Goal: Navigation & Orientation: Find specific page/section

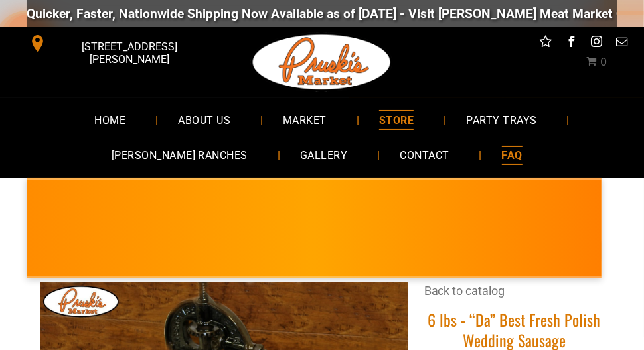
click at [502, 153] on span "FAQ" at bounding box center [512, 155] width 21 height 19
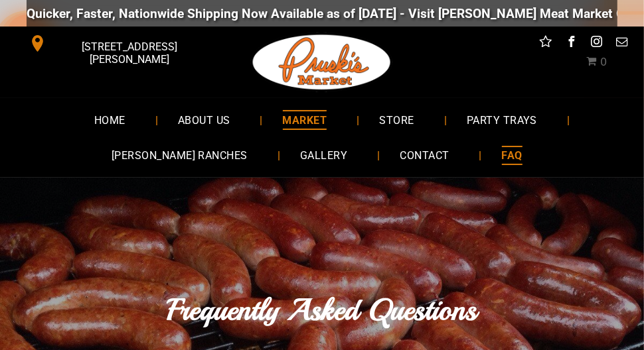
click at [299, 117] on span "MARKET" at bounding box center [305, 119] width 44 height 19
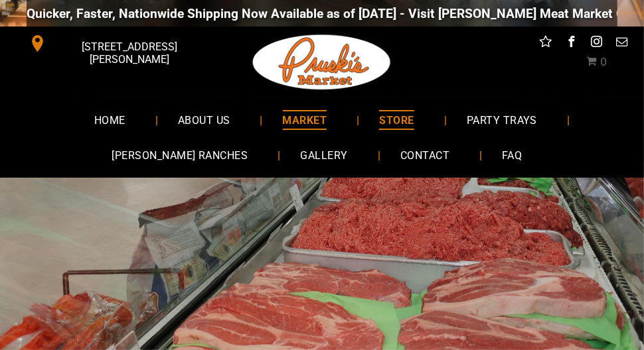
click at [396, 117] on span "STORE" at bounding box center [396, 119] width 35 height 19
